Goal: Transaction & Acquisition: Purchase product/service

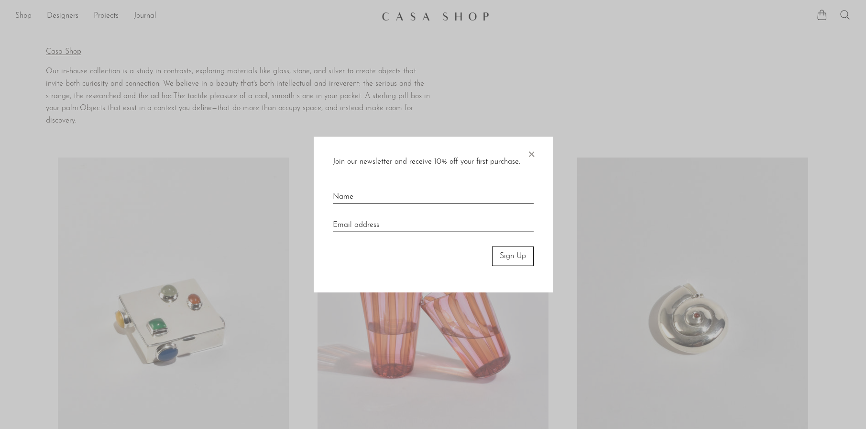
click at [529, 159] on span "×" at bounding box center [532, 152] width 10 height 31
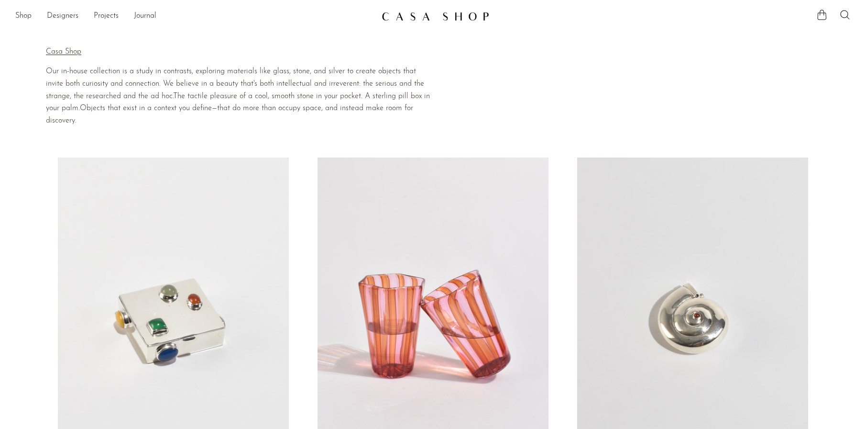
click at [34, 17] on ul "Shop Featured New Arrivals Bestsellers Coming Soon Jewelry Jewelry All Earrings…" at bounding box center [194, 16] width 359 height 16
click at [16, 14] on link "Shop" at bounding box center [23, 16] width 16 height 12
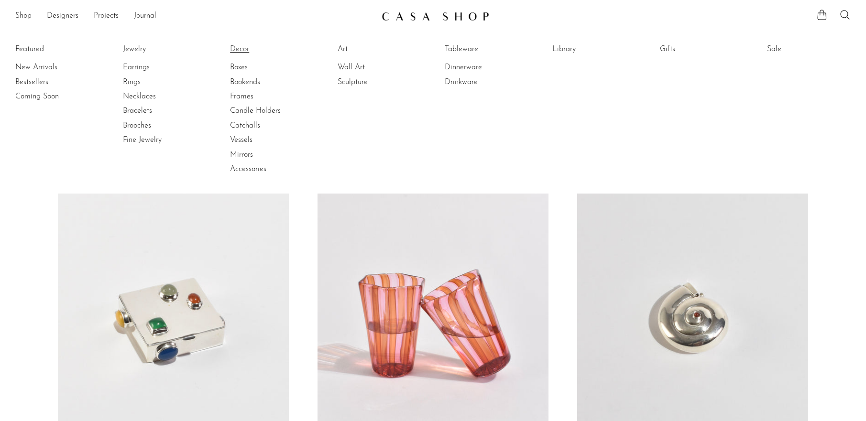
click at [249, 52] on link "Decor" at bounding box center [266, 49] width 72 height 11
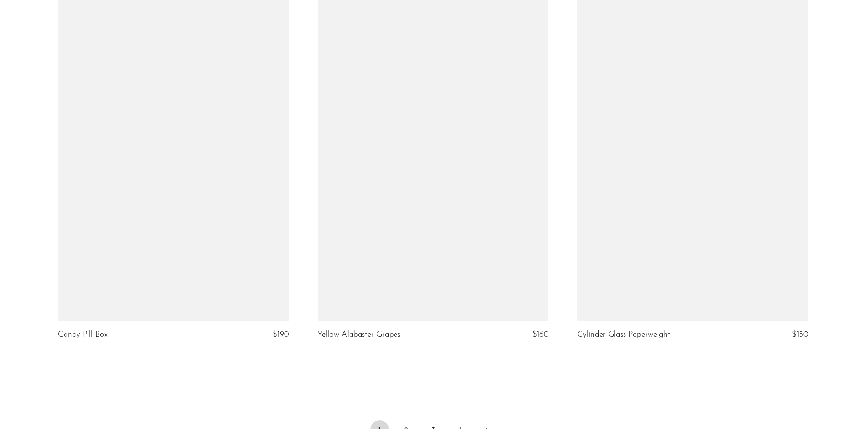
scroll to position [4212, 0]
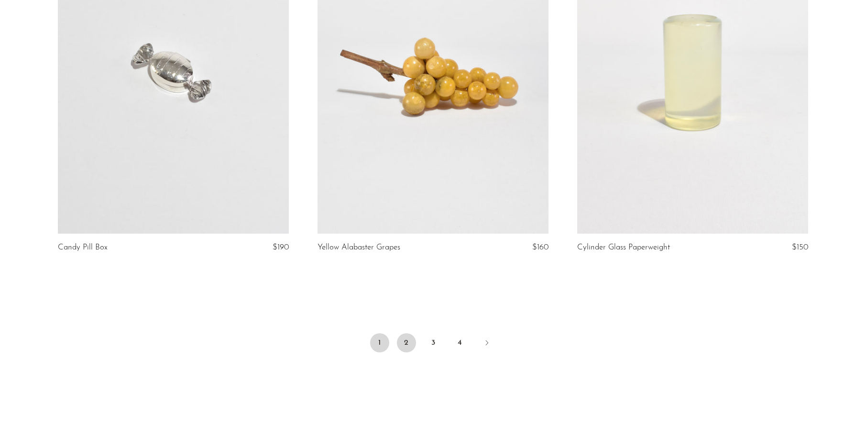
click at [409, 333] on link "2" at bounding box center [406, 342] width 19 height 19
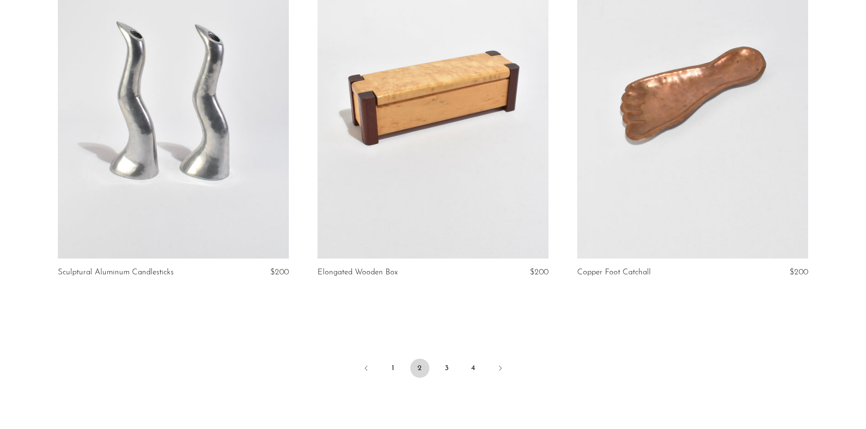
scroll to position [4270, 0]
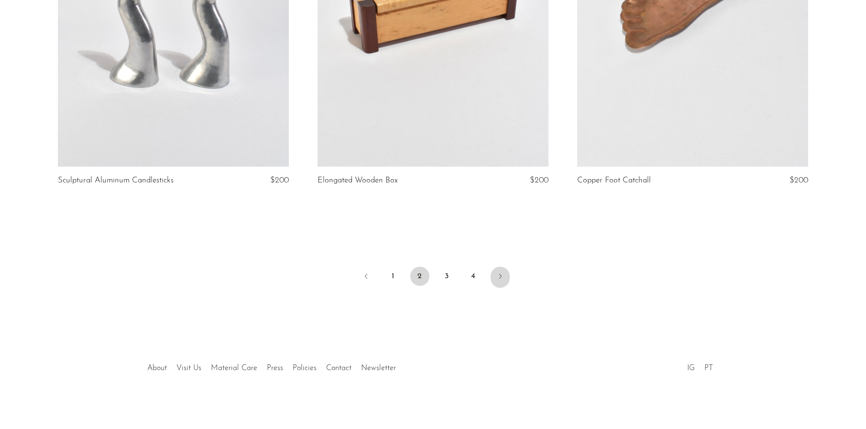
click at [495, 272] on link "Next" at bounding box center [500, 276] width 19 height 21
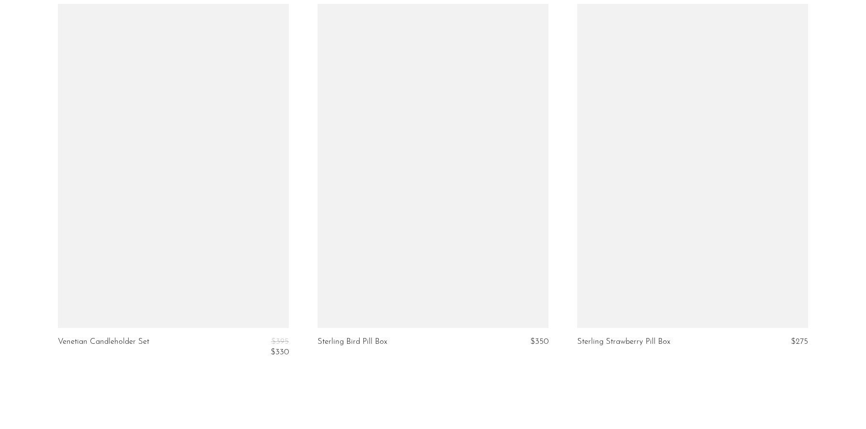
scroll to position [4197, 0]
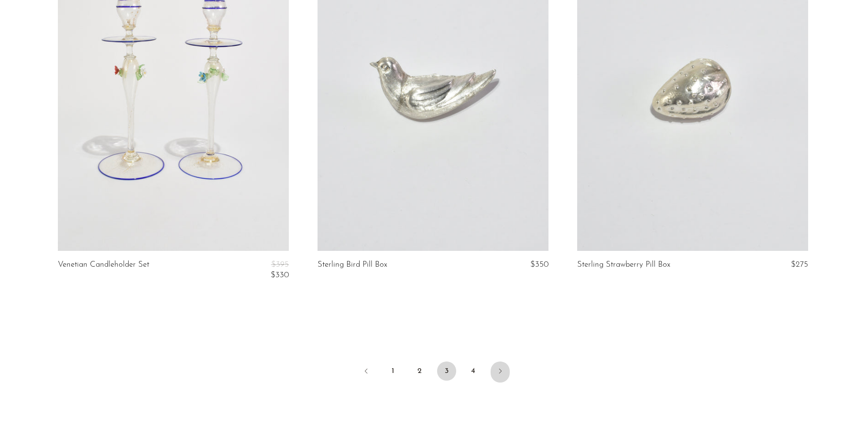
click at [503, 368] on icon "Next" at bounding box center [500, 371] width 8 height 8
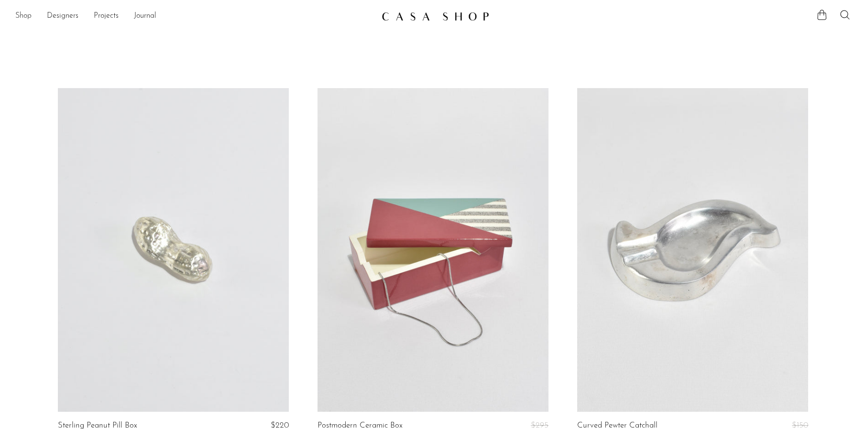
click at [25, 15] on link "Shop" at bounding box center [23, 16] width 16 height 12
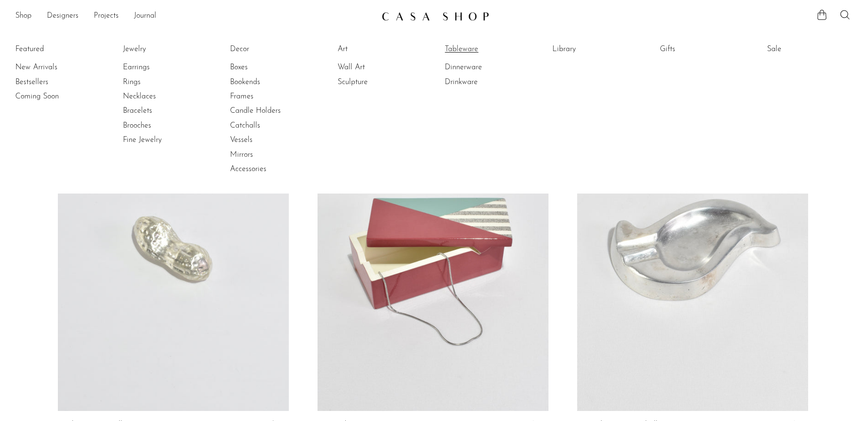
click at [466, 49] on link "Tableware" at bounding box center [481, 49] width 72 height 11
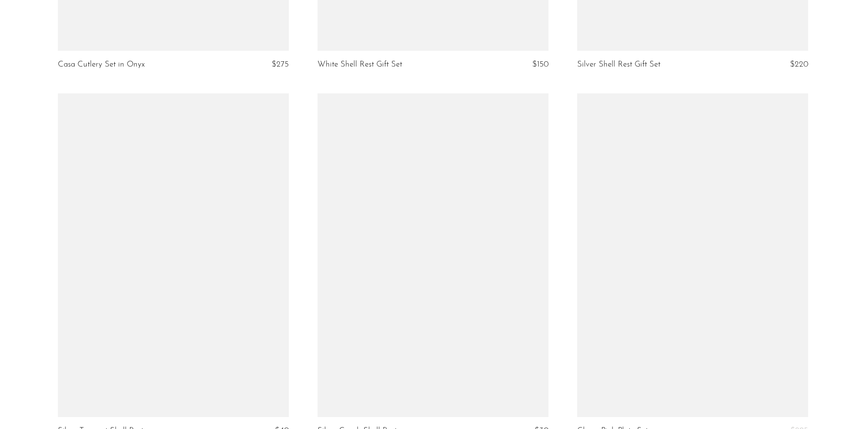
scroll to position [4280, 0]
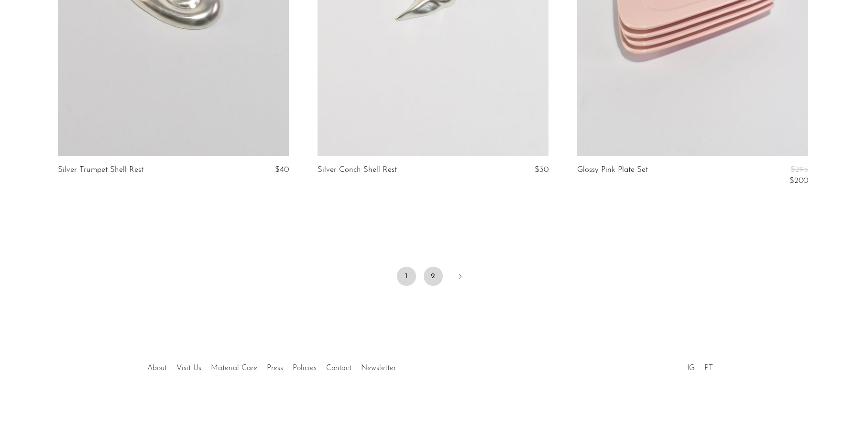
click at [436, 279] on link "2" at bounding box center [433, 275] width 19 height 19
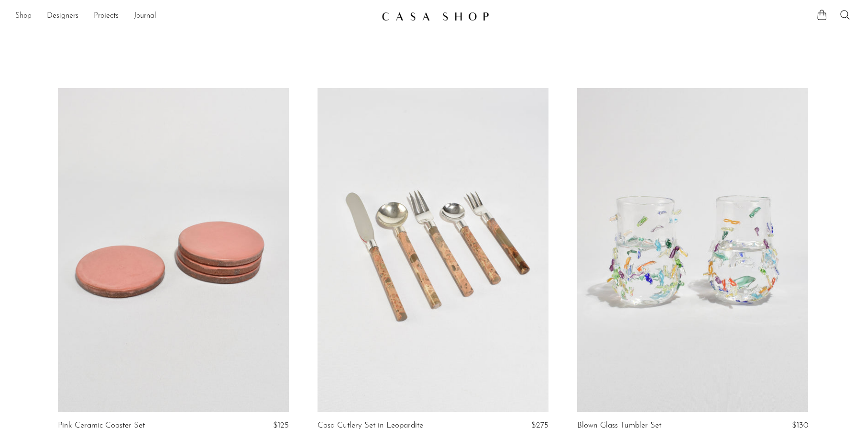
click at [20, 10] on link "Shop" at bounding box center [23, 16] width 16 height 12
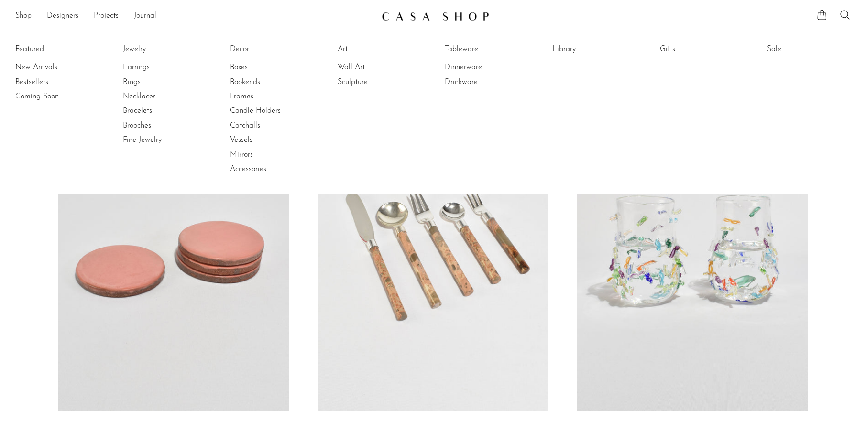
click at [44, 269] on article "Pink Ceramic Coaster Set $125" at bounding box center [174, 271] width 260 height 366
